Goal: Navigation & Orientation: Find specific page/section

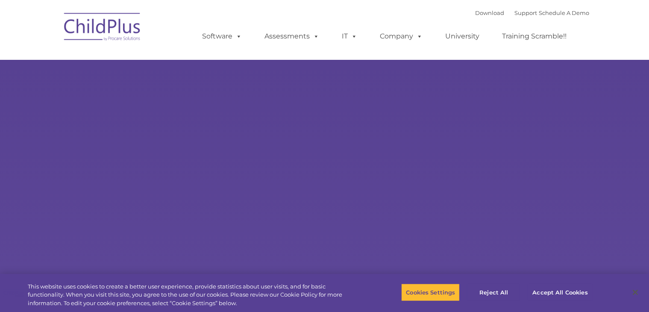
select select "MEDIUM"
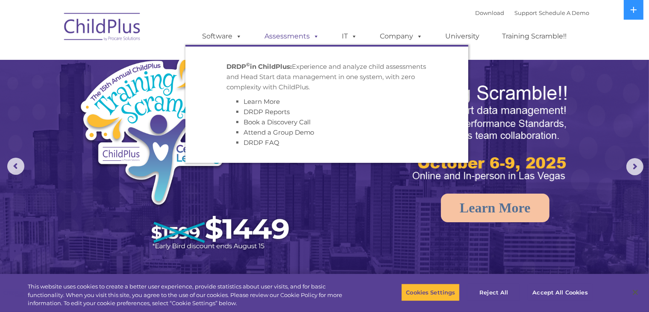
click at [284, 34] on link "Assessments" at bounding box center [292, 36] width 72 height 17
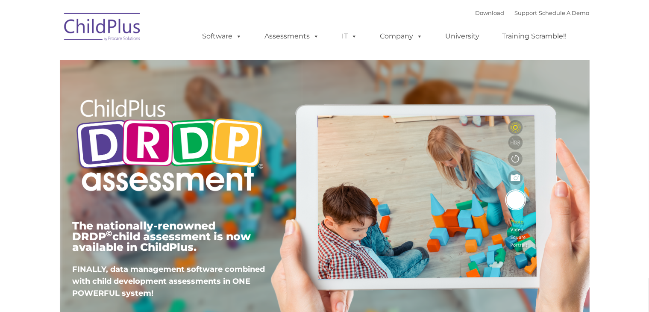
type input ""
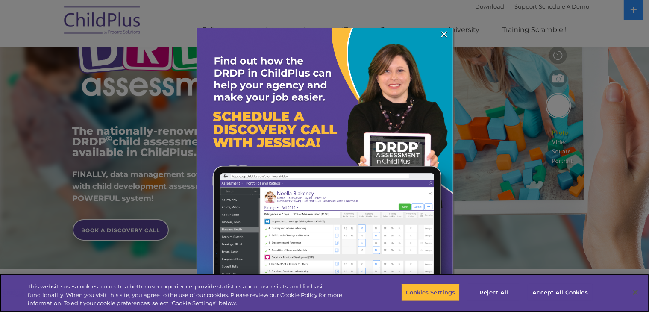
scroll to position [96, 0]
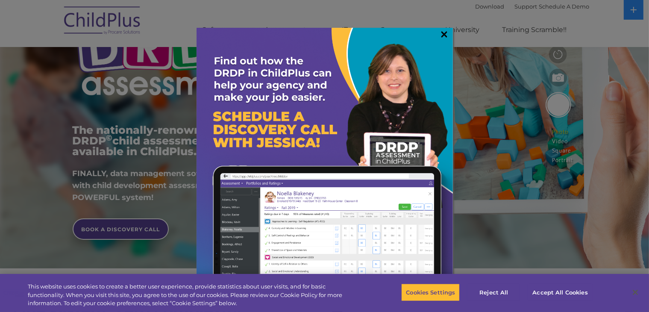
click at [445, 33] on link "×" at bounding box center [445, 34] width 10 height 9
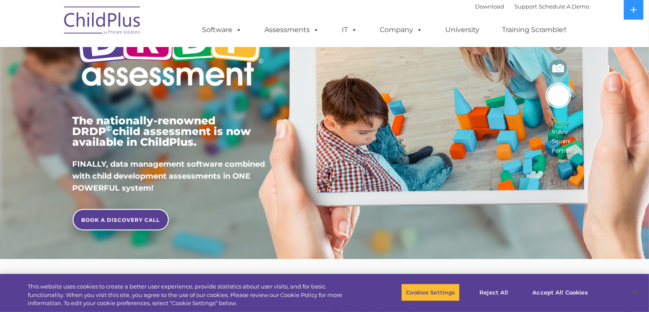
scroll to position [104, 0]
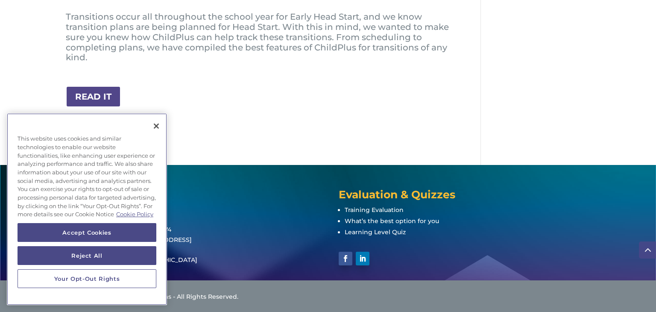
scroll to position [388, 0]
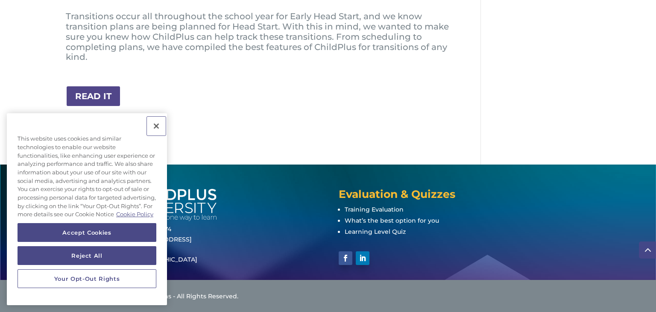
click at [158, 118] on button "Close" at bounding box center [156, 126] width 19 height 19
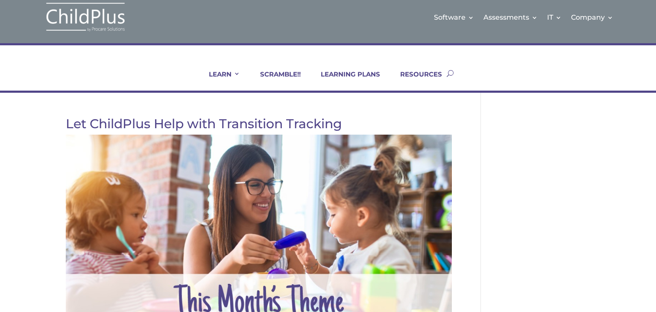
scroll to position [0, 0]
